Goal: Check status: Check status

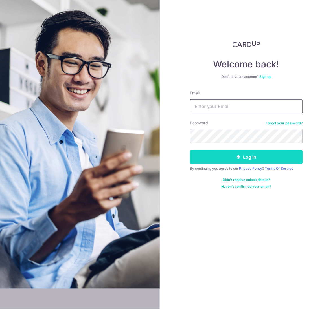
type input "[EMAIL_ADDRESS][DOMAIN_NAME]"
click at [239, 157] on icon "submit" at bounding box center [239, 157] width 5 height 5
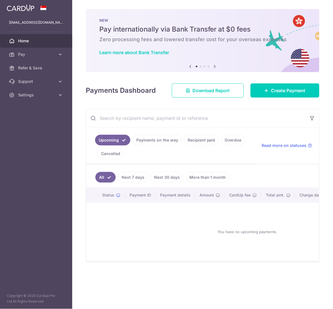
click at [197, 137] on link "Recipient paid" at bounding box center [201, 140] width 35 height 11
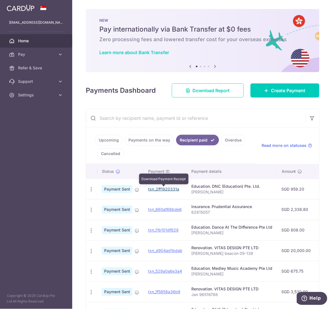
click at [170, 191] on link "txn_2ff1920331a" at bounding box center [163, 189] width 31 height 5
